Goal: Navigation & Orientation: Find specific page/section

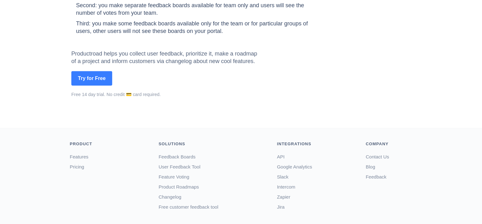
scroll to position [931, 0]
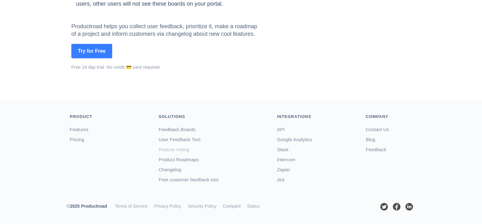
click at [183, 149] on link "Feature Voting" at bounding box center [174, 149] width 31 height 5
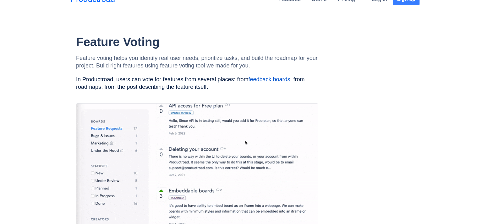
scroll to position [31, 0]
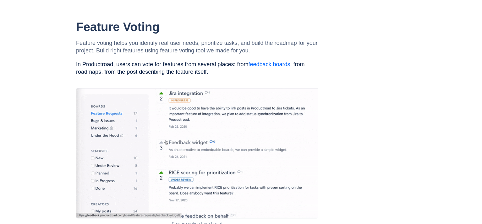
click at [266, 65] on link "feedback boards" at bounding box center [269, 64] width 42 height 6
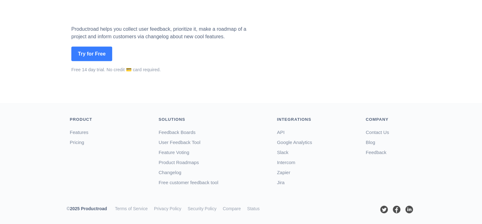
scroll to position [707, 0]
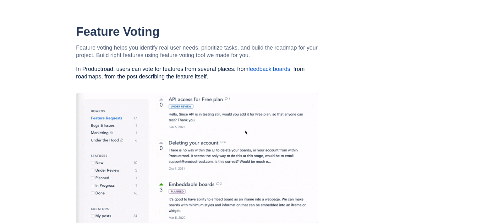
scroll to position [31, 0]
